Goal: Transaction & Acquisition: Purchase product/service

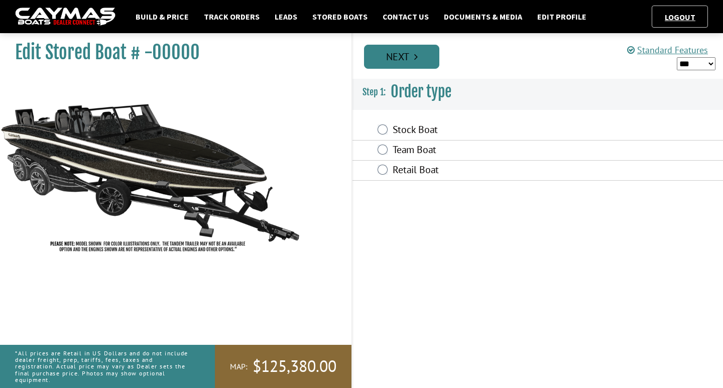
click at [387, 66] on link "Next" at bounding box center [401, 57] width 75 height 24
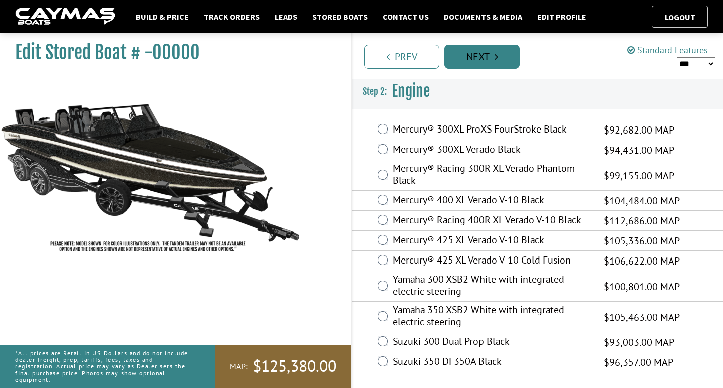
click at [483, 62] on link "Next" at bounding box center [481, 57] width 75 height 24
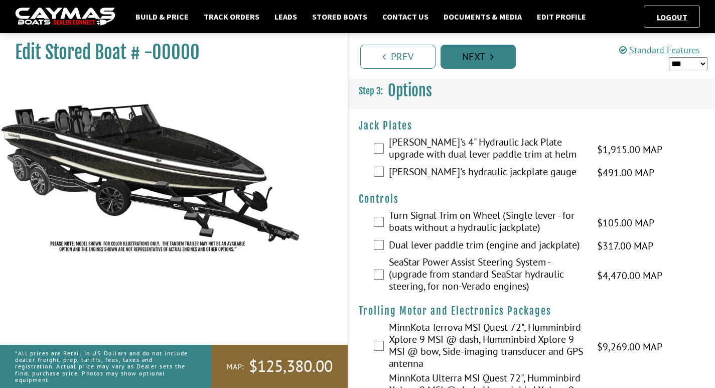
click at [483, 62] on link "Next" at bounding box center [478, 57] width 75 height 24
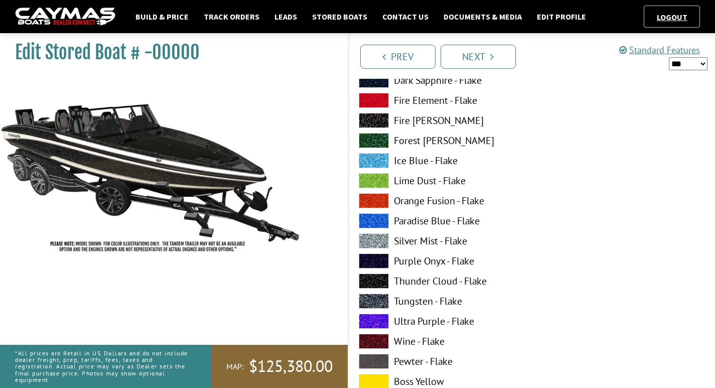
scroll to position [3711, 0]
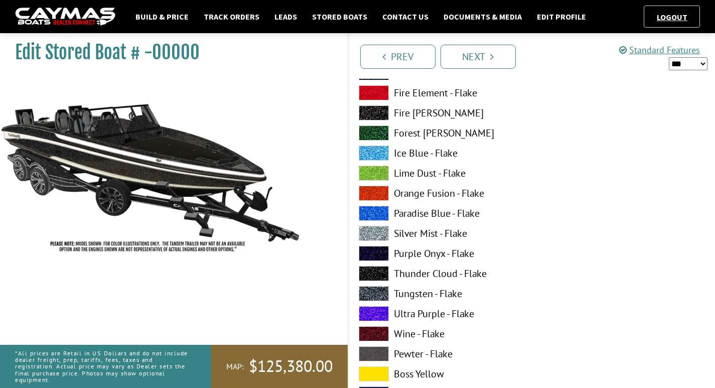
click at [386, 272] on span at bounding box center [374, 273] width 30 height 15
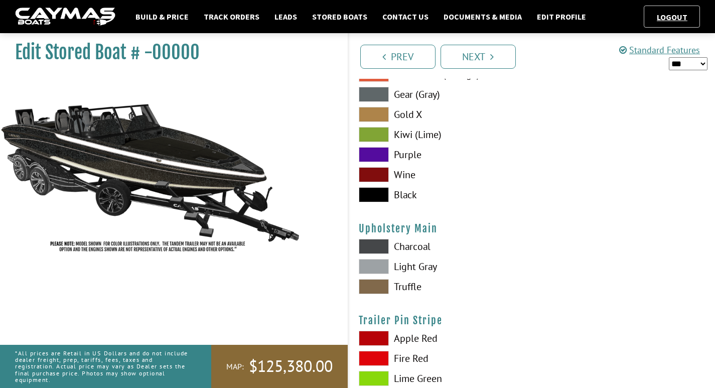
scroll to position [4762, 0]
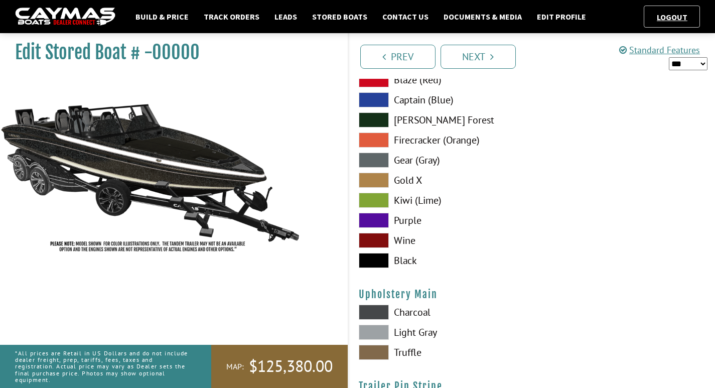
click at [378, 310] on span at bounding box center [374, 312] width 30 height 15
click at [367, 158] on span at bounding box center [374, 160] width 30 height 15
click at [379, 256] on span at bounding box center [374, 260] width 30 height 15
click at [378, 334] on span at bounding box center [374, 332] width 30 height 15
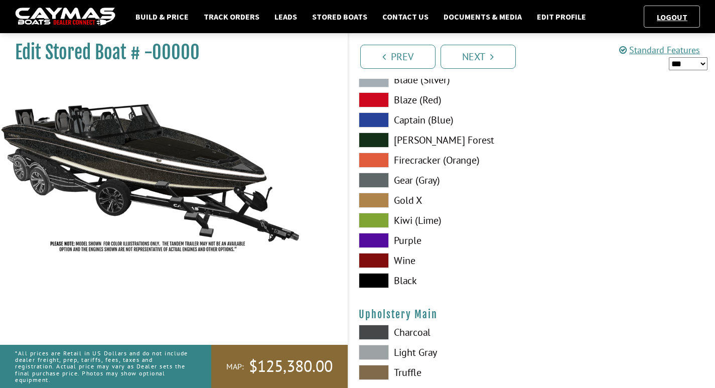
scroll to position [4716, 0]
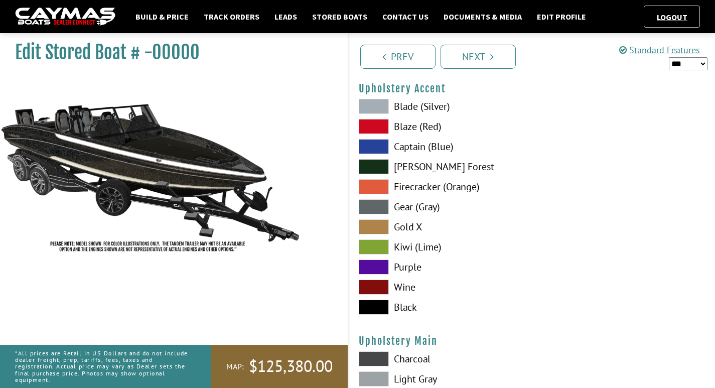
drag, startPoint x: 378, startPoint y: 354, endPoint x: 374, endPoint y: 347, distance: 8.3
click at [374, 347] on div "Upholstery Main Please select color. [GEOGRAPHIC_DATA] Light Gray Truffle" at bounding box center [532, 373] width 347 height 77
click at [367, 357] on span at bounding box center [374, 358] width 30 height 15
click at [372, 105] on span at bounding box center [374, 106] width 30 height 15
click at [373, 383] on span at bounding box center [374, 378] width 30 height 15
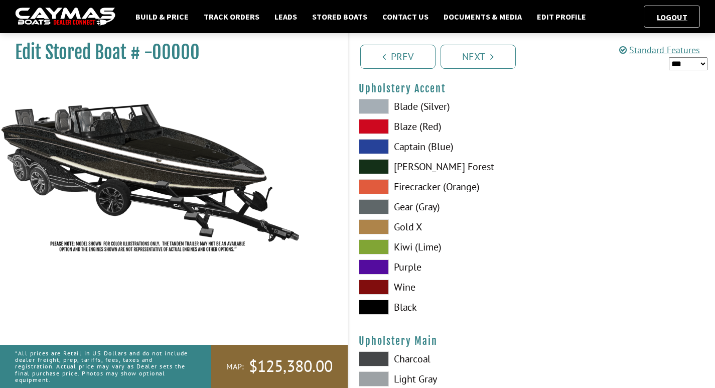
click at [383, 311] on span at bounding box center [374, 307] width 30 height 15
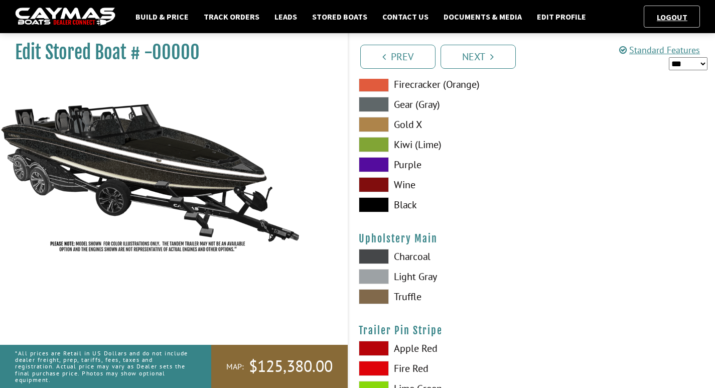
scroll to position [4781, 0]
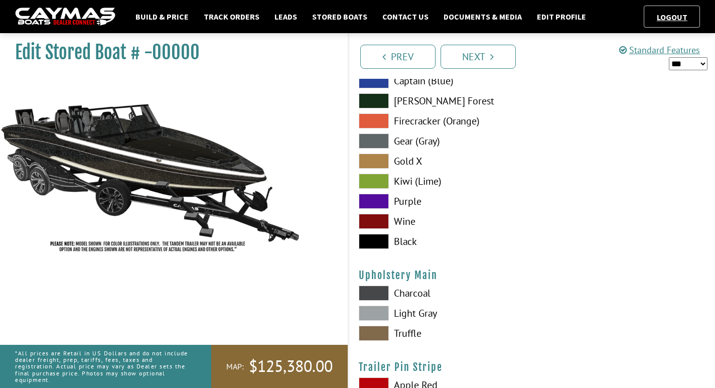
click at [686, 61] on select "*** ****** ******" at bounding box center [688, 63] width 39 height 13
select select "*"
click at [669, 57] on select "*** ****** ******" at bounding box center [688, 63] width 39 height 13
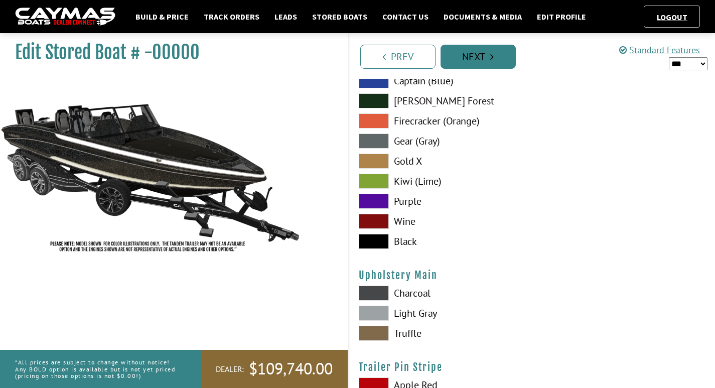
click at [485, 50] on link "Next" at bounding box center [478, 57] width 75 height 24
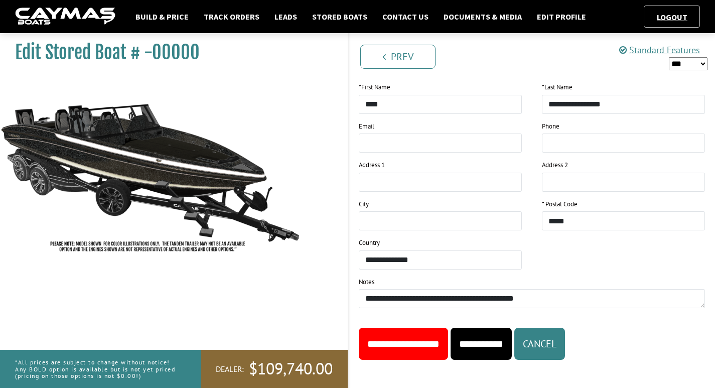
scroll to position [1098, 0]
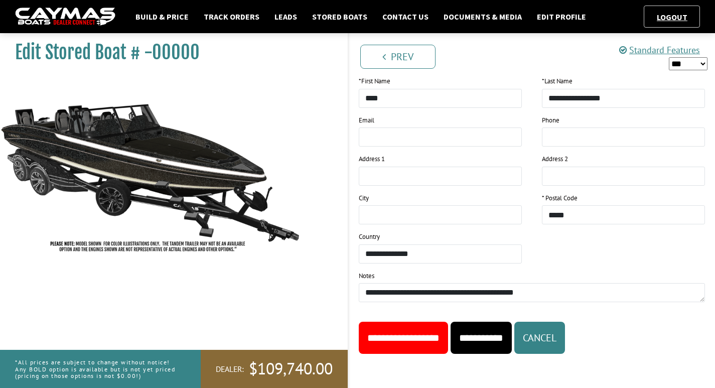
click at [512, 337] on input "**********" at bounding box center [481, 338] width 61 height 32
